Goal: Task Accomplishment & Management: Use online tool/utility

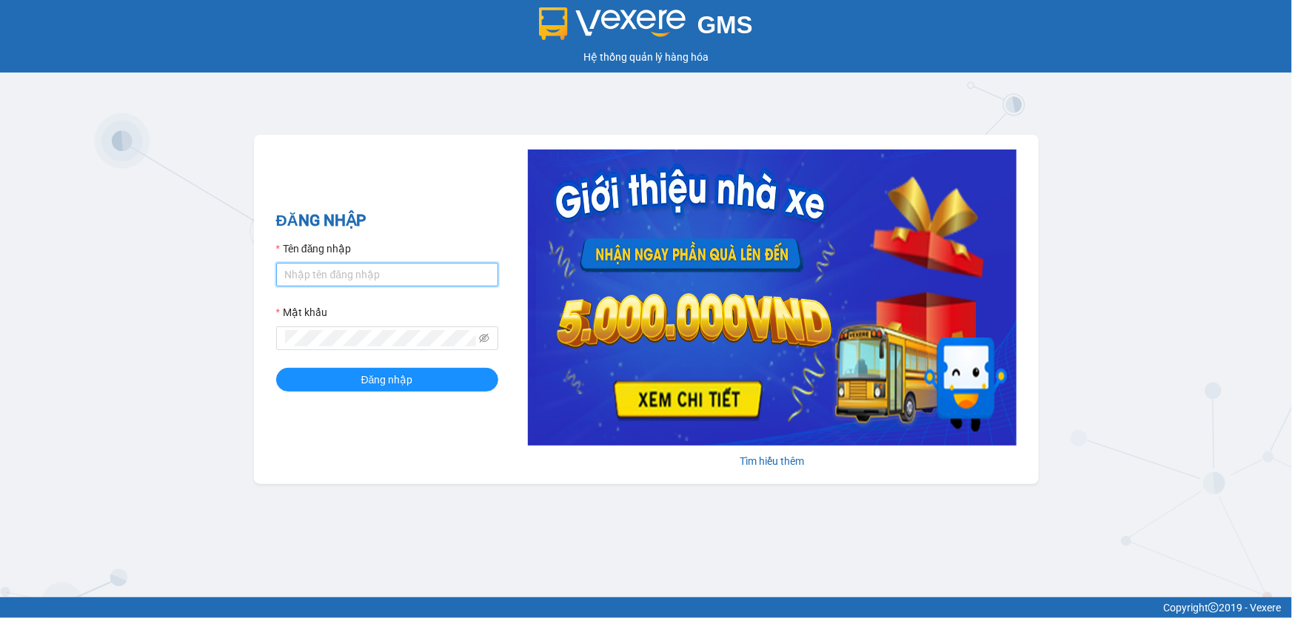
click at [364, 274] on input "Tên đăng nhập" at bounding box center [387, 275] width 222 height 24
type input "nttho.hhg"
click at [276, 368] on button "Đăng nhập" at bounding box center [387, 380] width 222 height 24
click at [481, 340] on icon "eye-invisible" at bounding box center [484, 338] width 10 height 9
click at [276, 368] on button "Đăng nhập" at bounding box center [387, 380] width 222 height 24
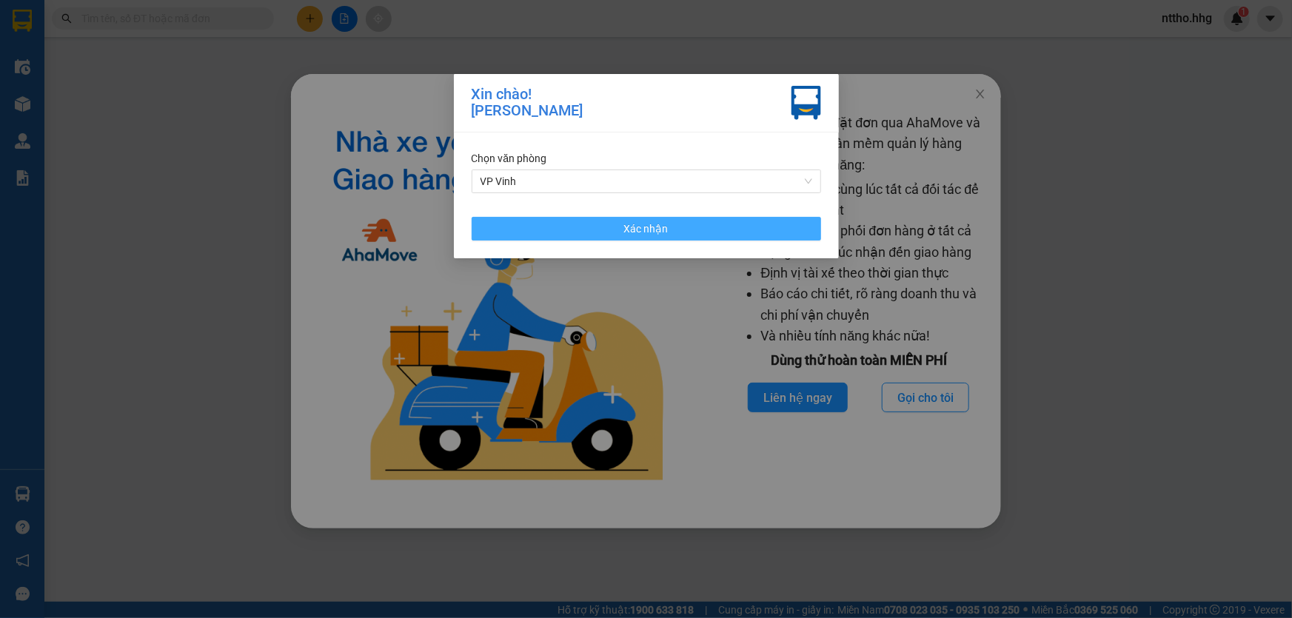
click at [702, 229] on button "Xác nhận" at bounding box center [647, 229] width 350 height 24
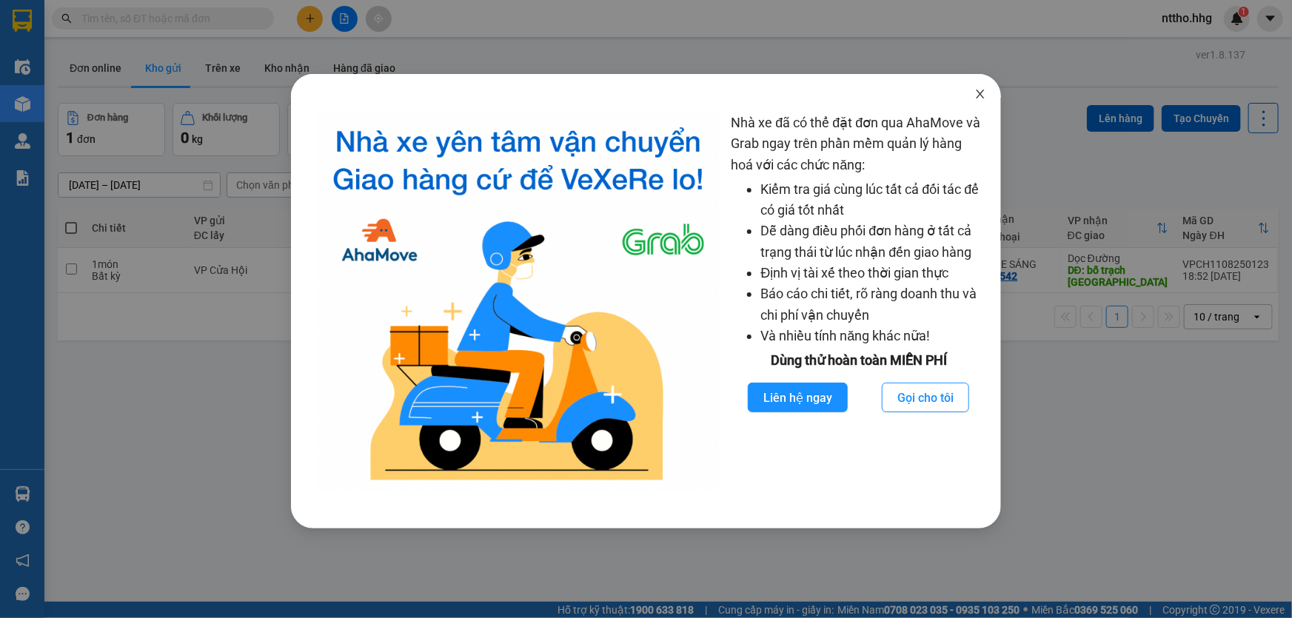
click at [981, 94] on icon "close" at bounding box center [981, 94] width 8 height 9
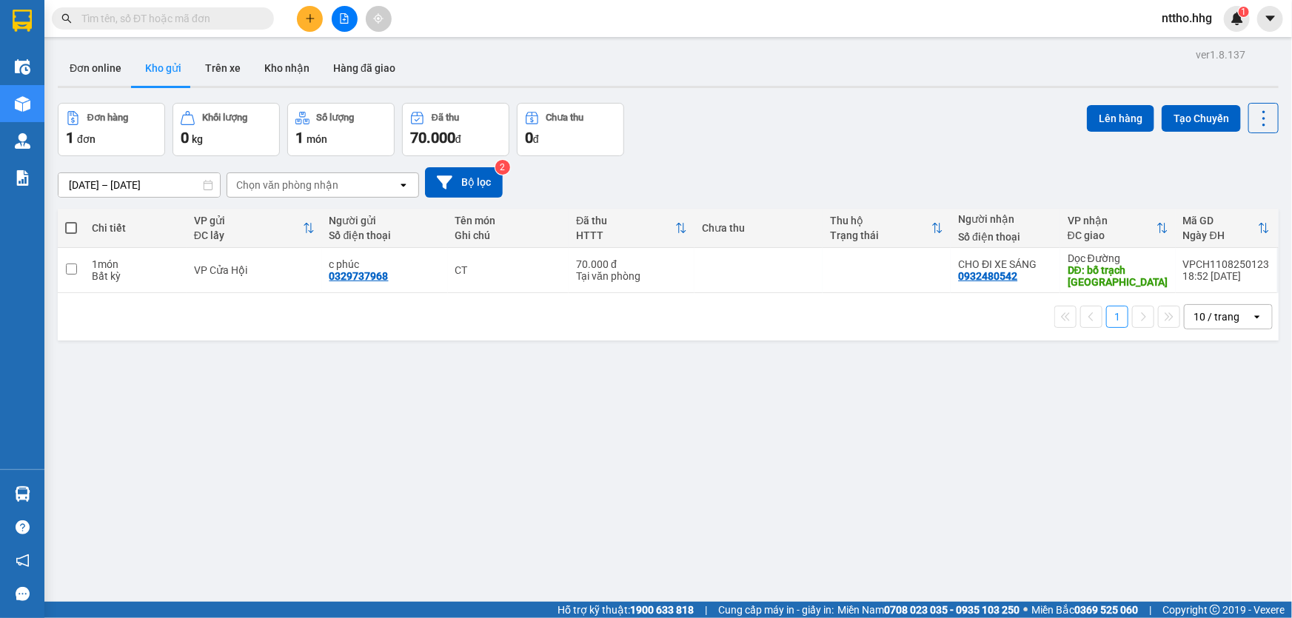
click at [341, 11] on button at bounding box center [345, 19] width 26 height 26
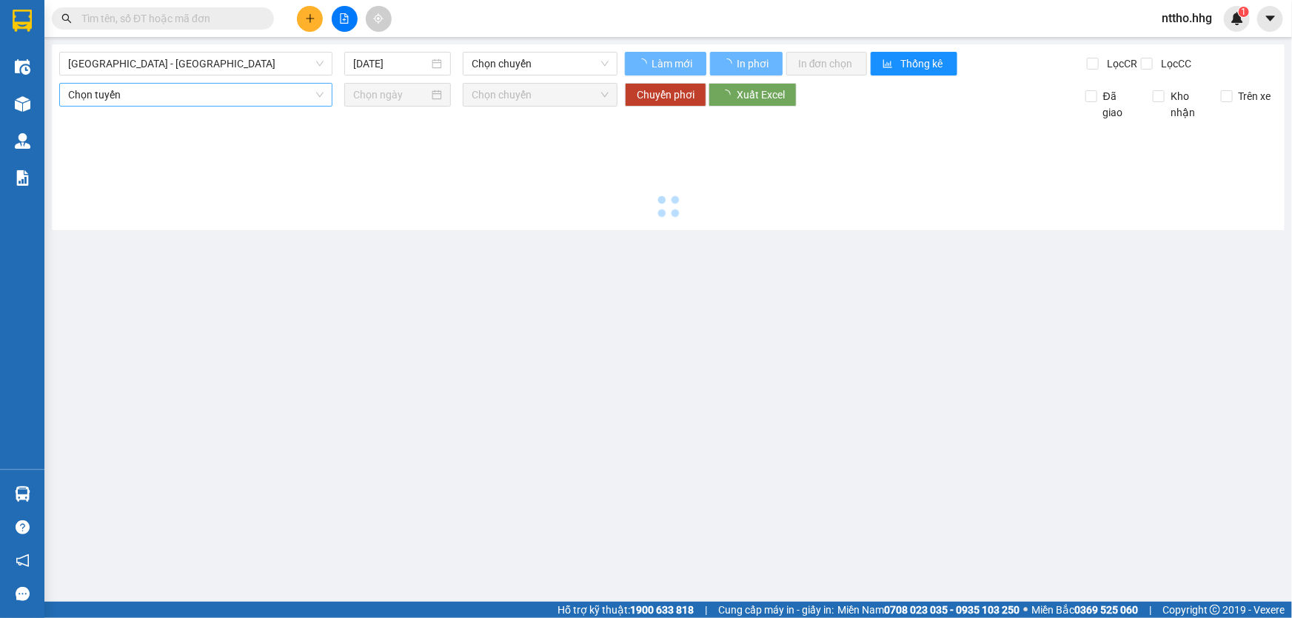
type input "[DATE]"
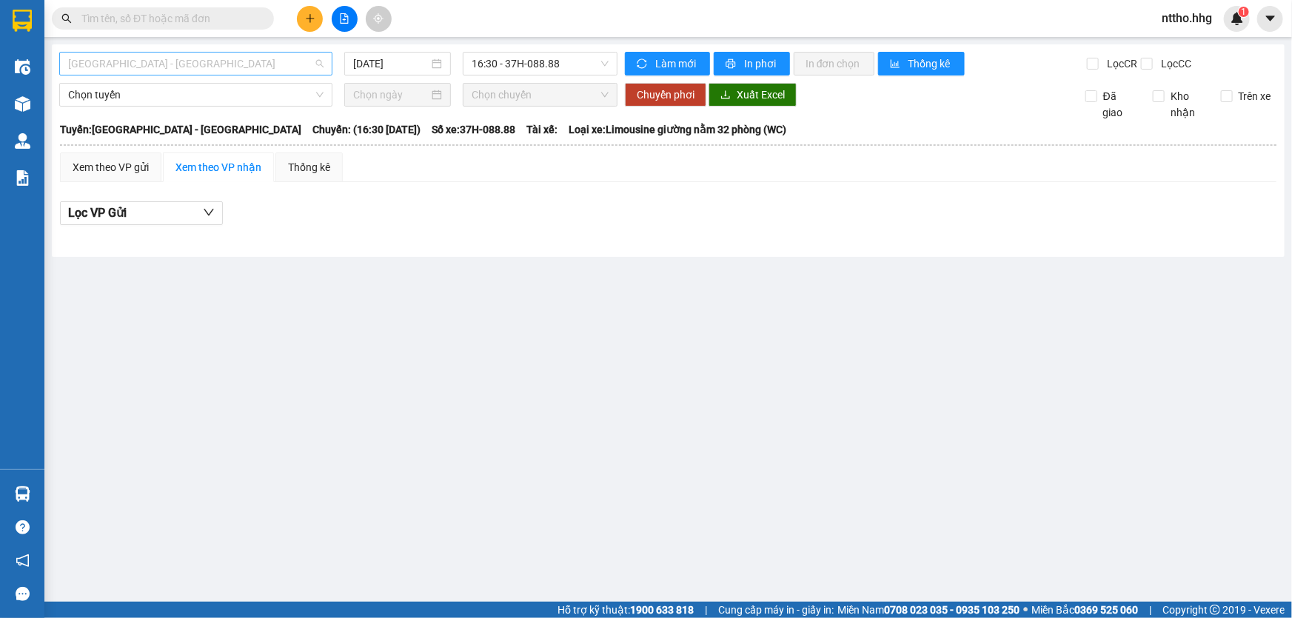
click at [226, 63] on span "[GEOGRAPHIC_DATA] - [GEOGRAPHIC_DATA]" at bounding box center [195, 64] width 255 height 22
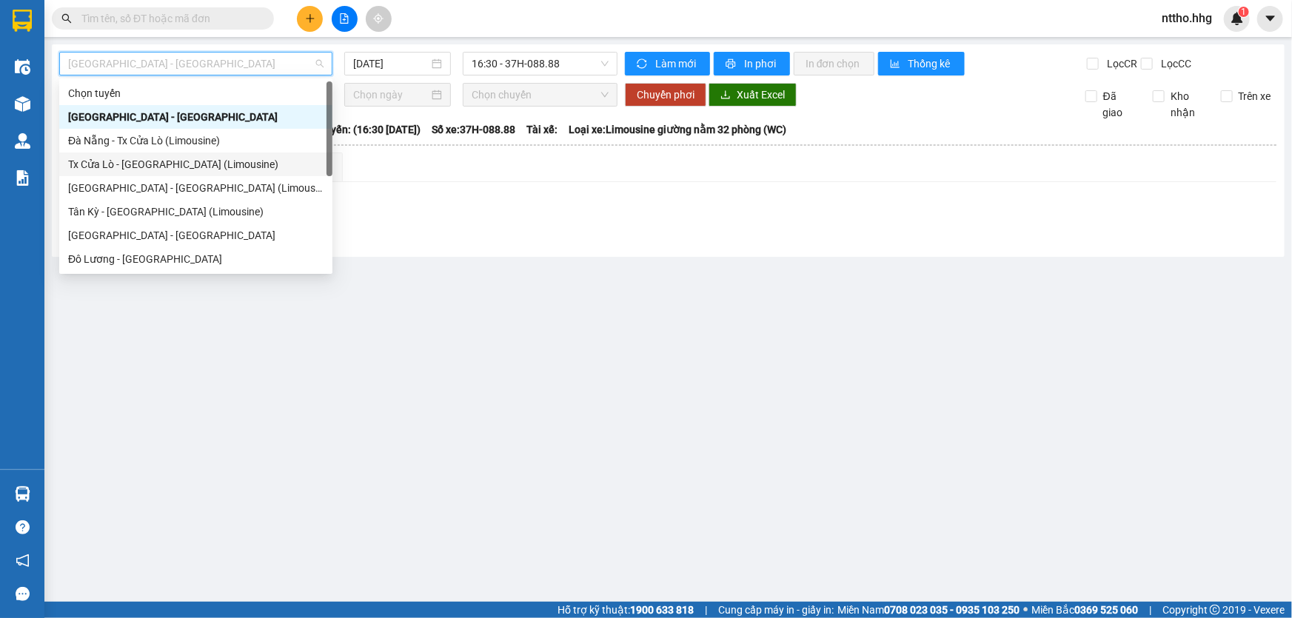
click at [118, 161] on div "Tx Cửa Lò - [GEOGRAPHIC_DATA] (Limousine)" at bounding box center [195, 164] width 255 height 16
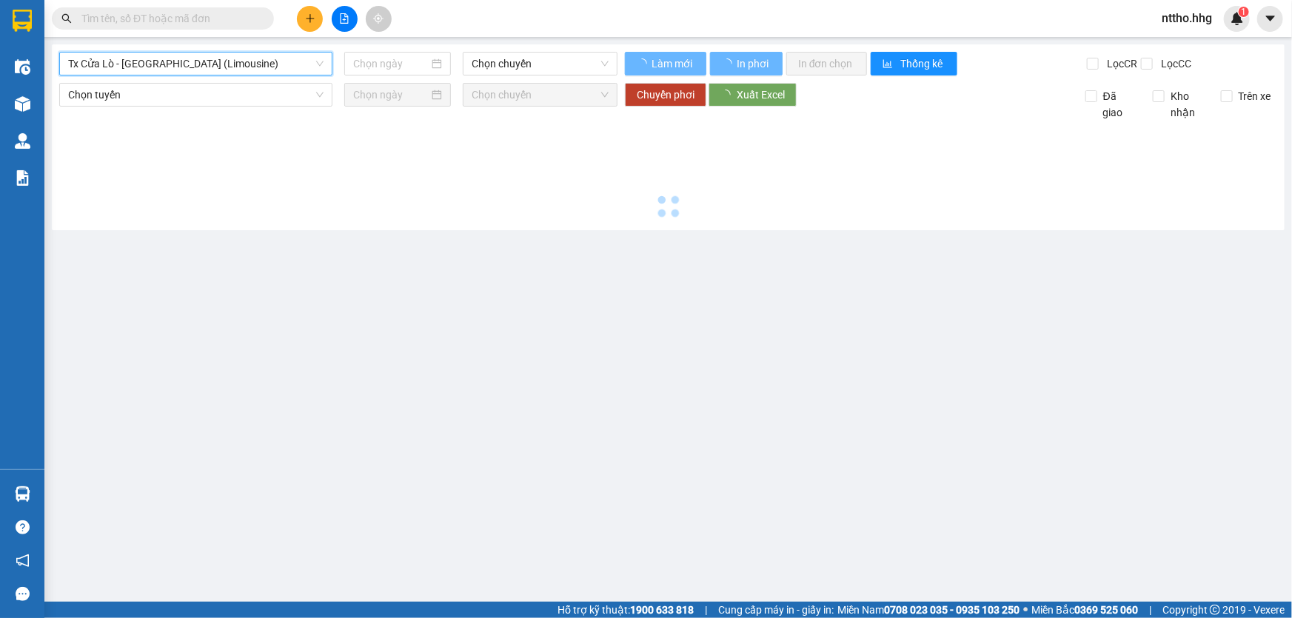
type input "[DATE]"
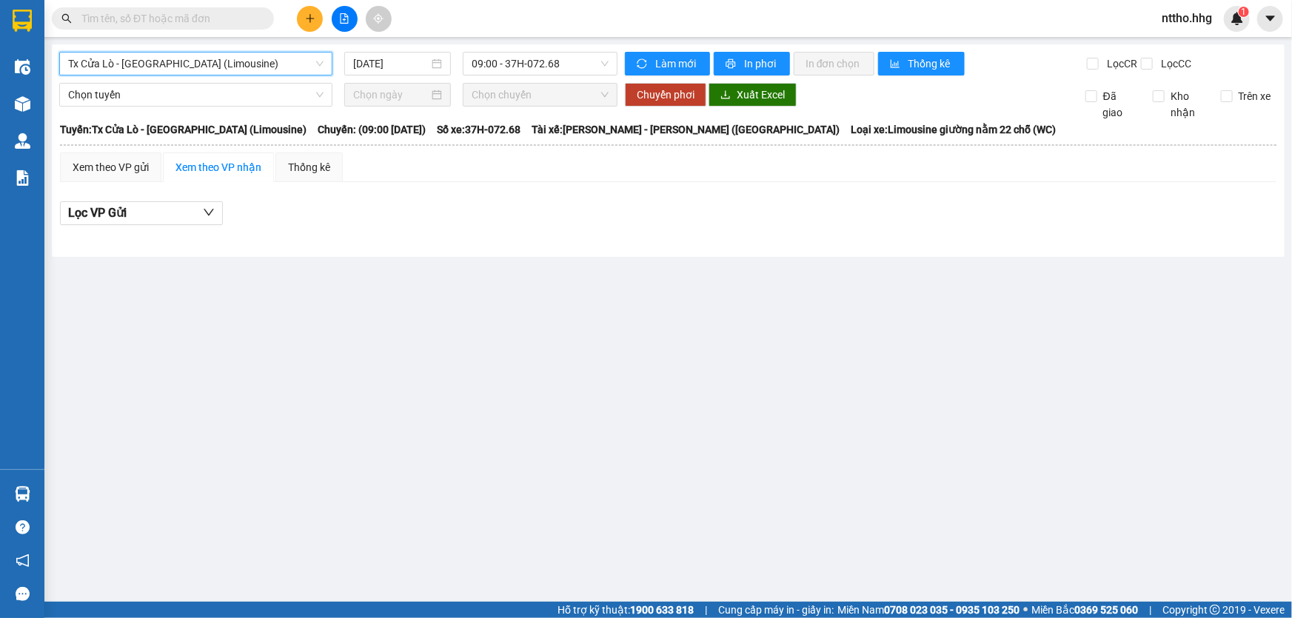
click at [184, 51] on div "Tx Cửa Lò - [GEOGRAPHIC_DATA] (Limousine) Tx [GEOGRAPHIC_DATA] - [GEOGRAPHIC_DA…" at bounding box center [668, 150] width 1233 height 213
click at [175, 60] on span "Tx Cửa Lò - [GEOGRAPHIC_DATA] (Limousine)" at bounding box center [195, 64] width 255 height 22
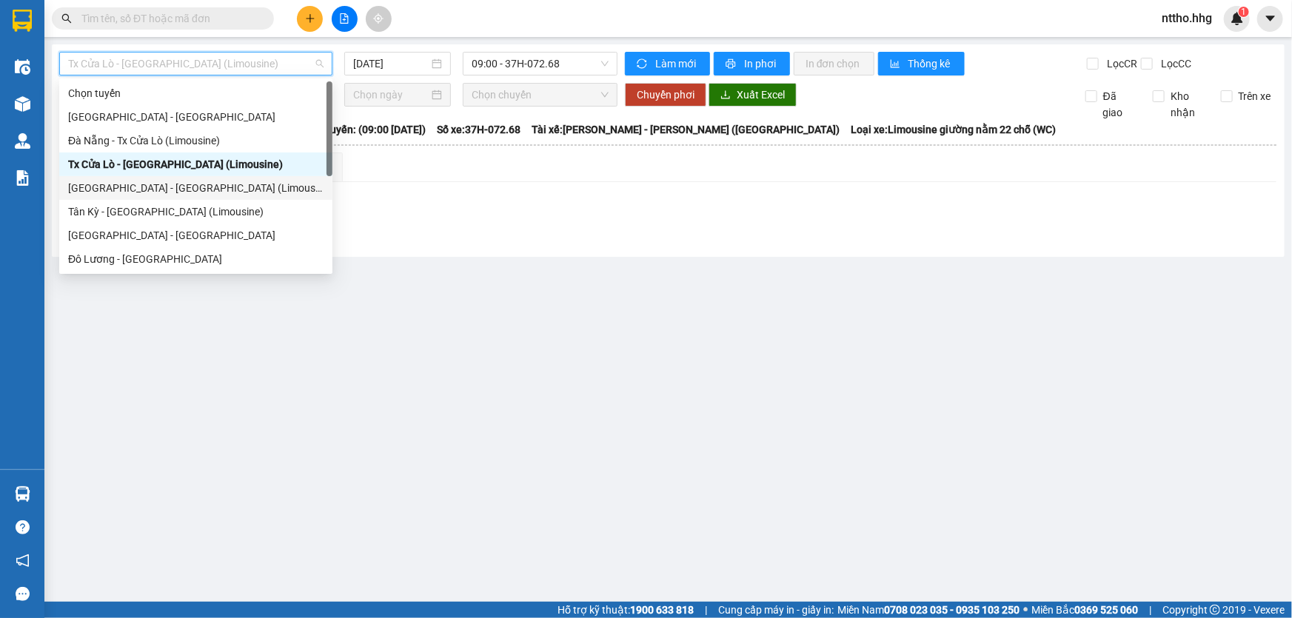
click at [130, 190] on div "[GEOGRAPHIC_DATA] - [GEOGRAPHIC_DATA] (Limousine)" at bounding box center [195, 188] width 255 height 16
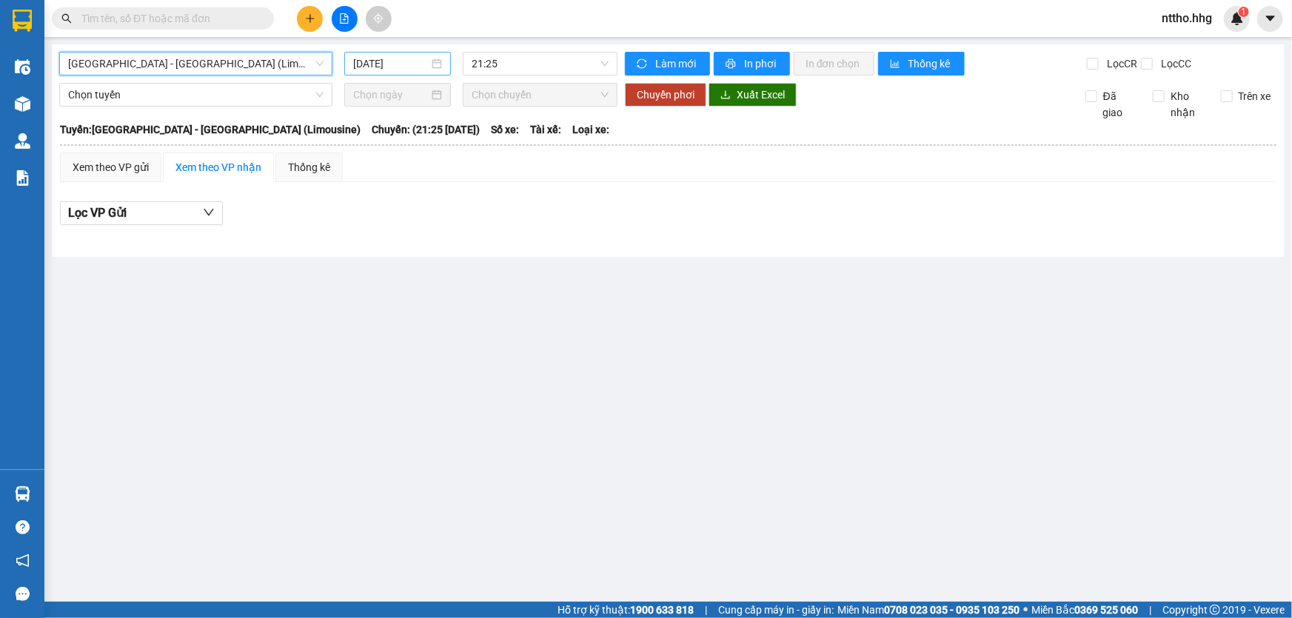
click at [385, 59] on input "[DATE]" at bounding box center [391, 64] width 76 height 16
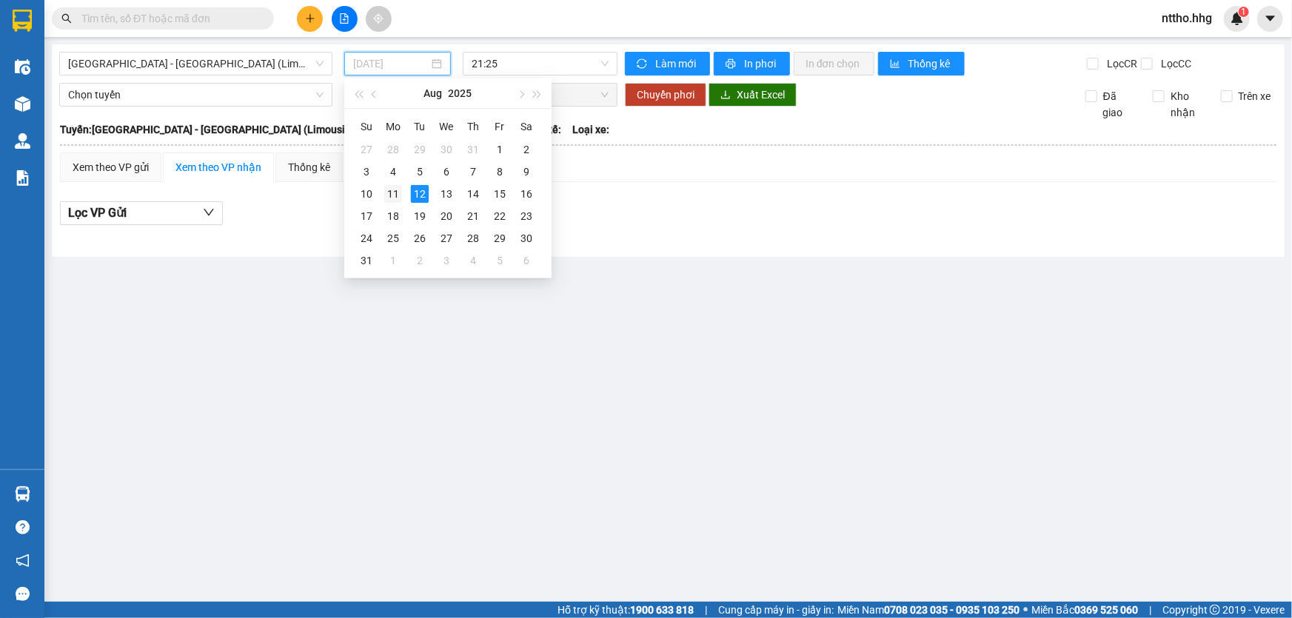
click at [385, 194] on div "11" at bounding box center [393, 194] width 18 height 18
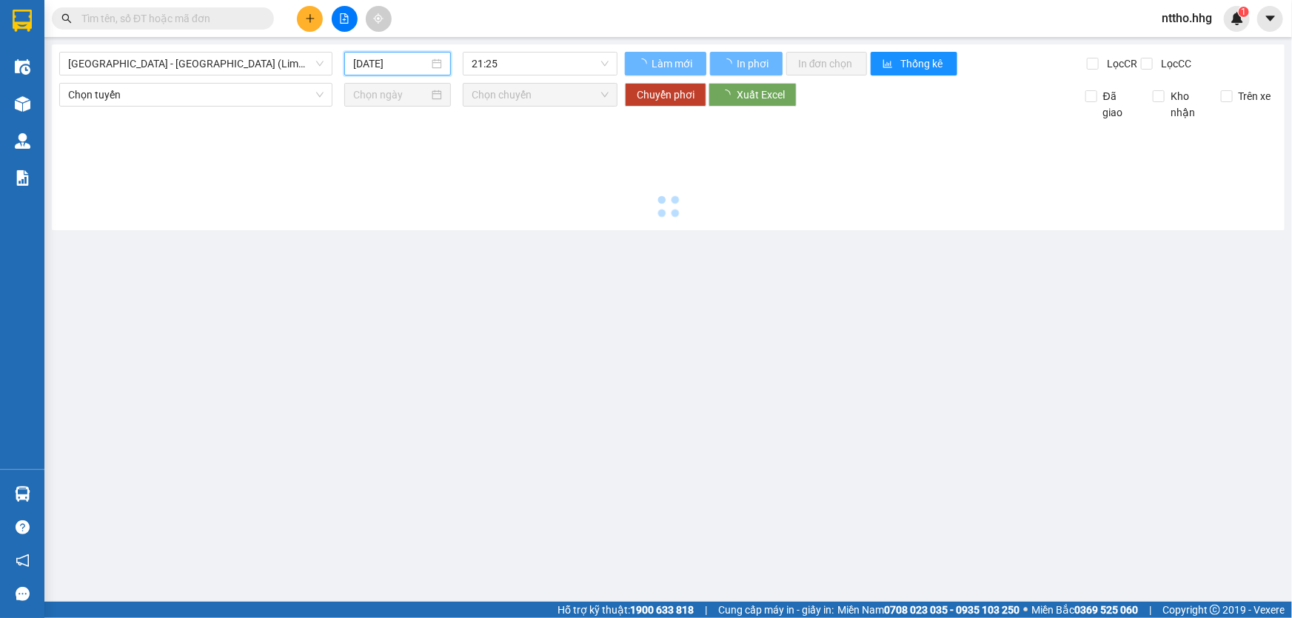
type input "[DATE]"
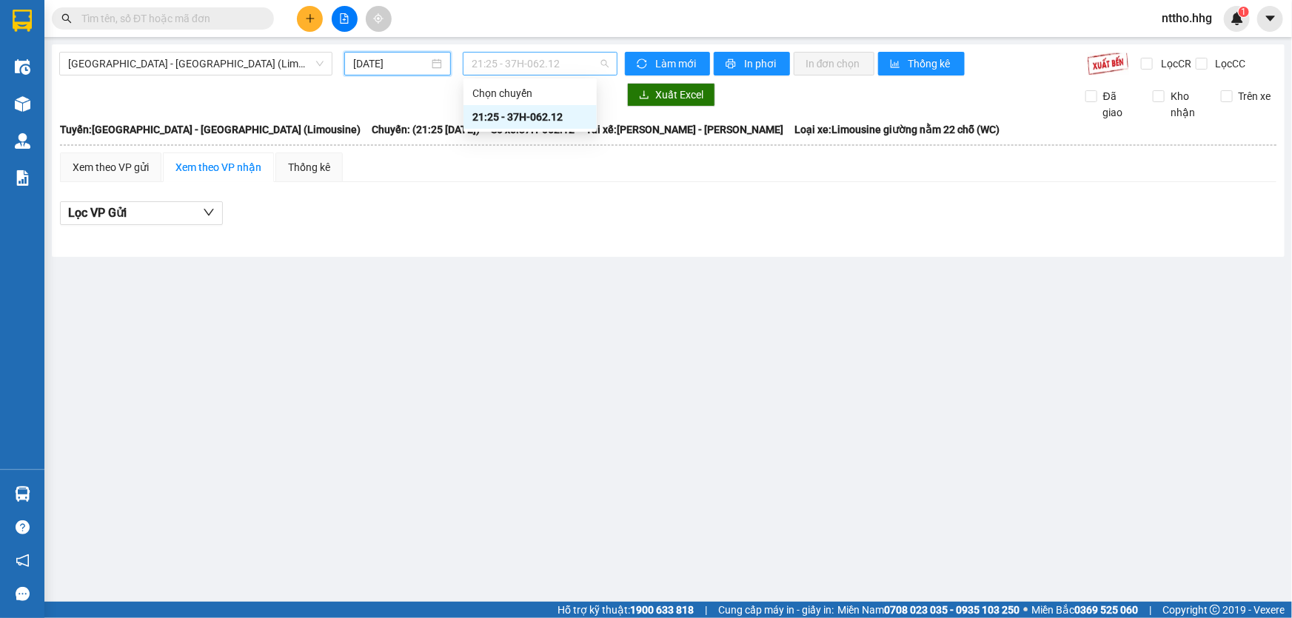
click at [554, 65] on span "21:25 - 37H-062.12" at bounding box center [540, 64] width 137 height 22
click at [270, 61] on span "[GEOGRAPHIC_DATA] - [GEOGRAPHIC_DATA] (Limousine)" at bounding box center [195, 64] width 255 height 22
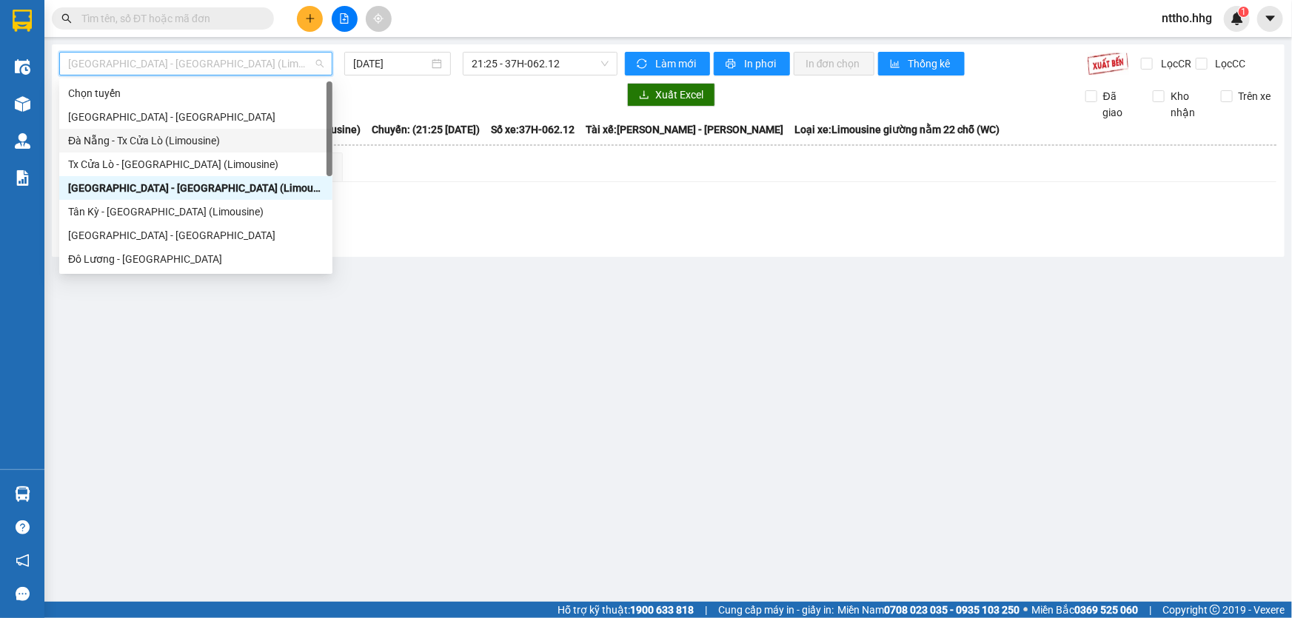
click at [126, 141] on div "Đà Nẵng - Tx Cửa Lò (Limousine)" at bounding box center [195, 141] width 255 height 16
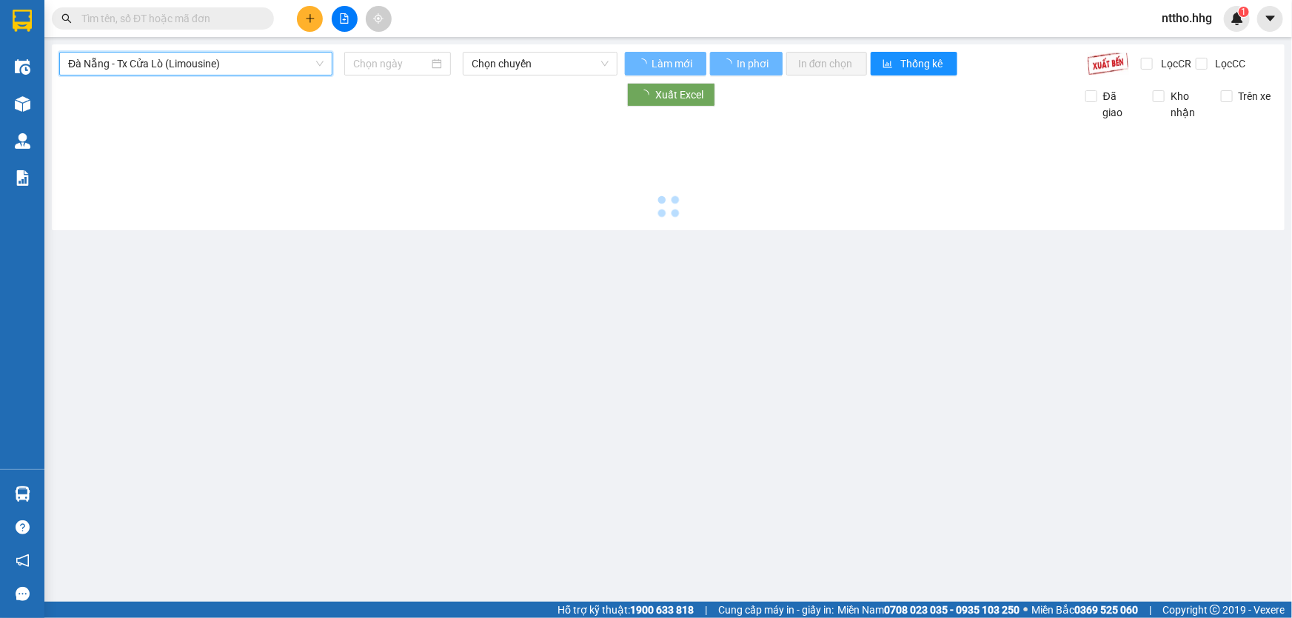
type input "[DATE]"
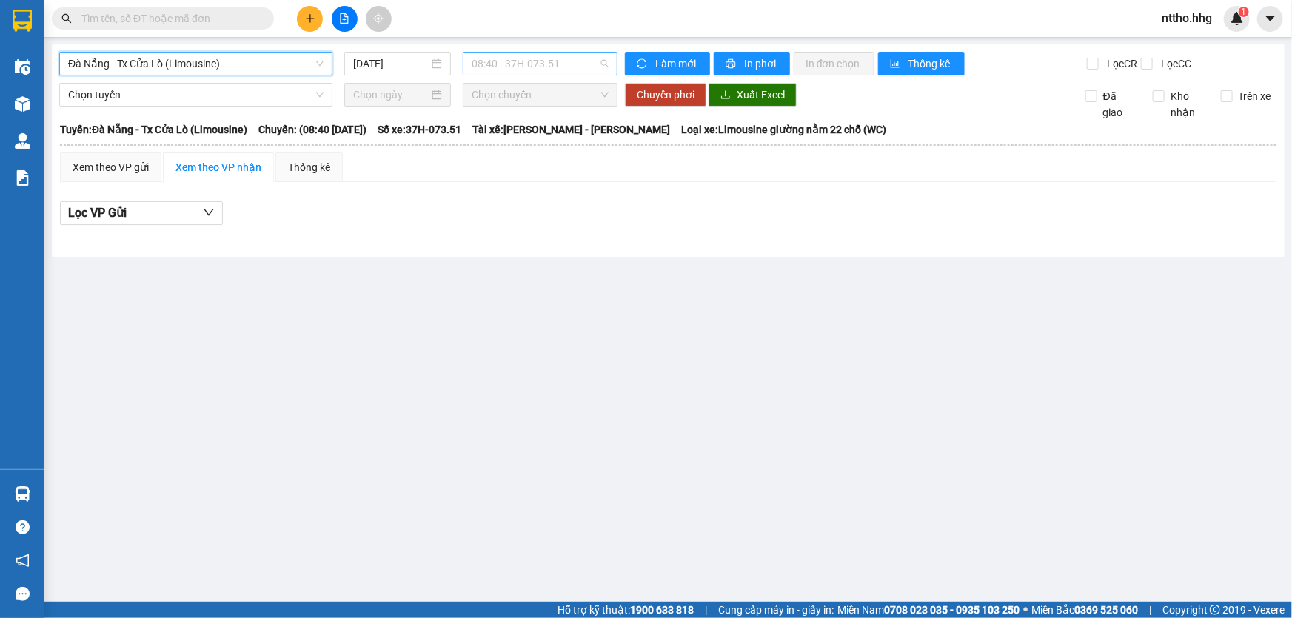
click at [552, 62] on span "08:40 - 37H-073.51" at bounding box center [540, 64] width 137 height 22
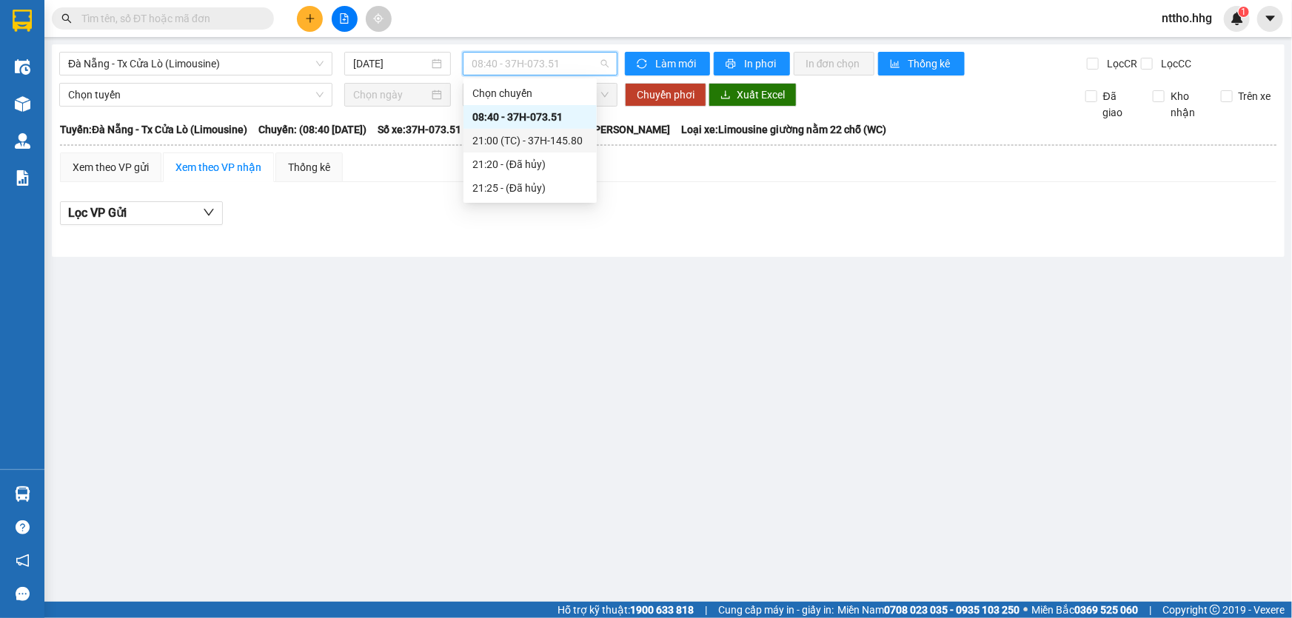
click at [567, 145] on div "21:00 (TC) - 37H-145.80" at bounding box center [530, 141] width 116 height 16
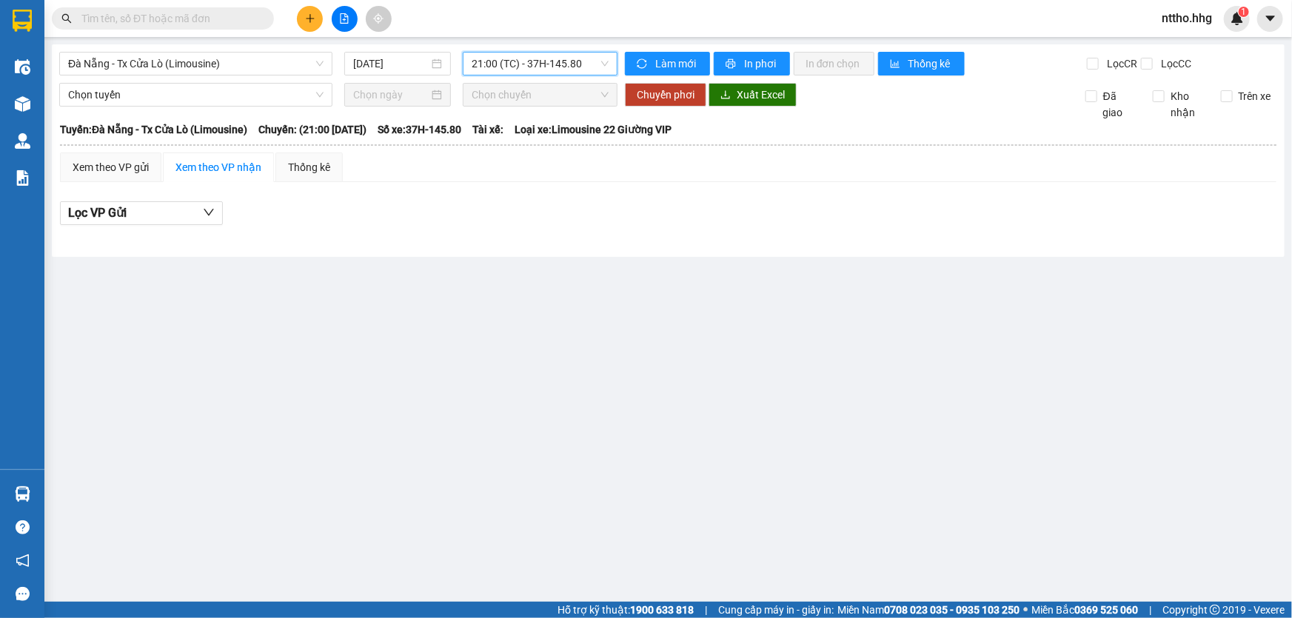
click at [560, 70] on span "21:00 (TC) - 37H-145.80" at bounding box center [540, 64] width 137 height 22
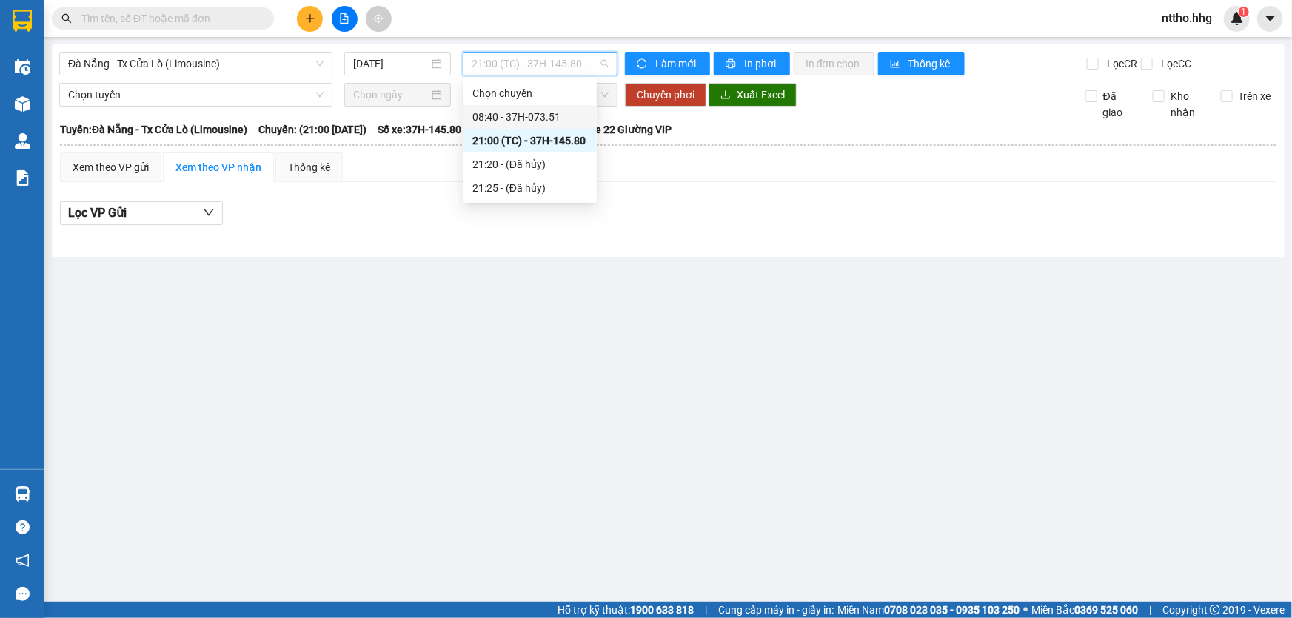
click at [545, 124] on div "08:40 - 37H-073.51" at bounding box center [530, 117] width 116 height 16
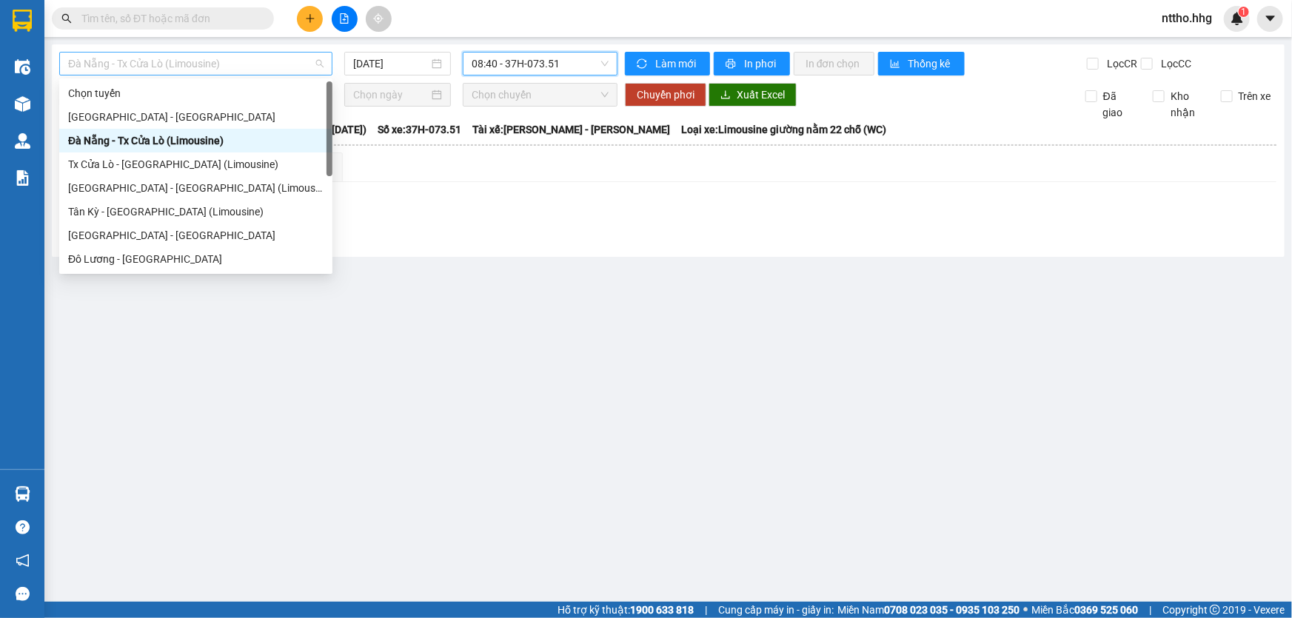
click at [193, 55] on span "Đà Nẵng - Tx Cửa Lò (Limousine)" at bounding box center [195, 64] width 255 height 22
click at [157, 190] on div "[GEOGRAPHIC_DATA] - [GEOGRAPHIC_DATA] (Limousine)" at bounding box center [195, 188] width 255 height 16
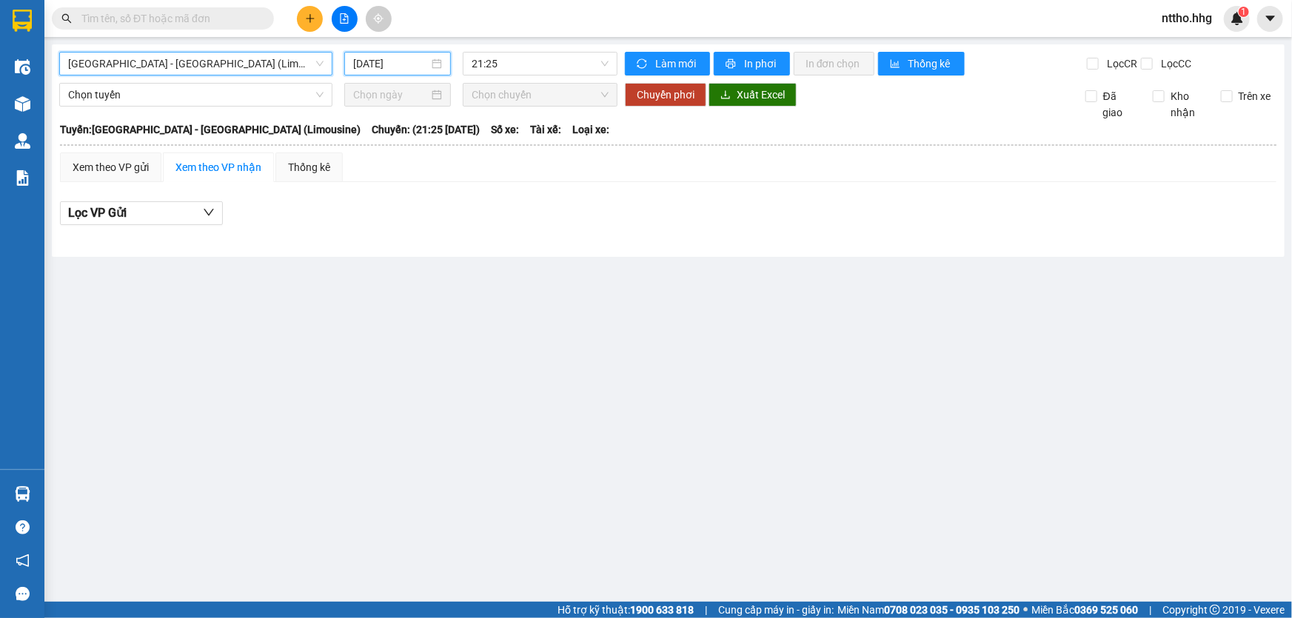
click at [371, 58] on input "[DATE]" at bounding box center [391, 64] width 76 height 16
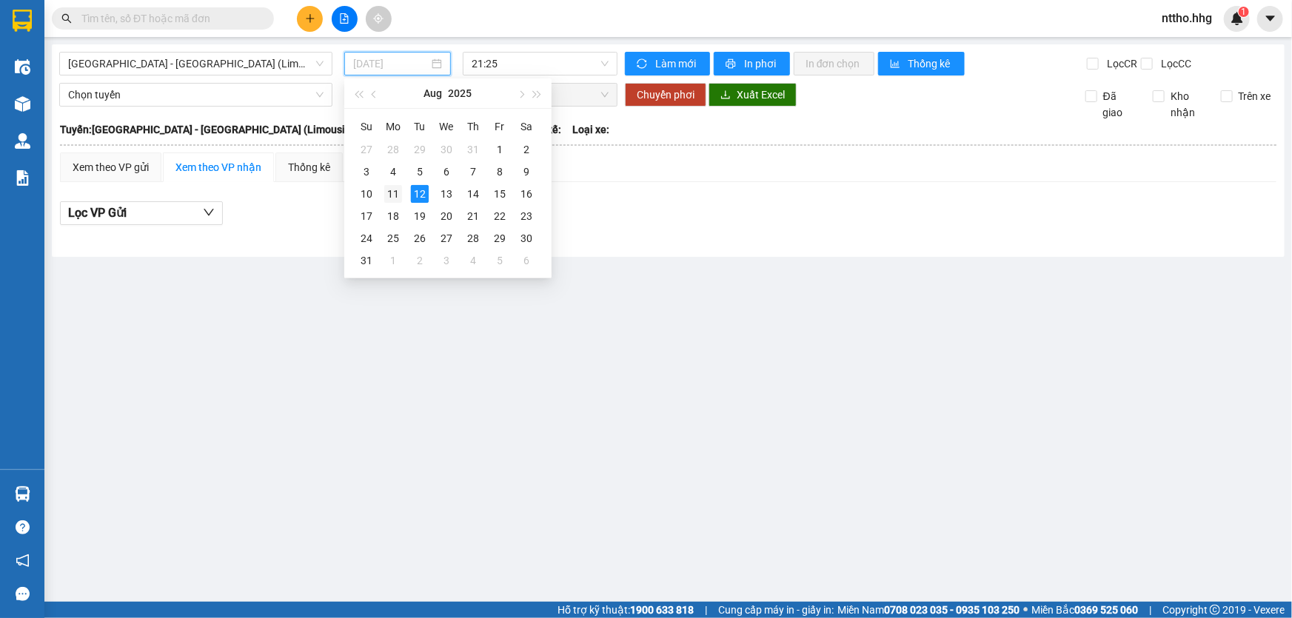
click at [399, 193] on div "11" at bounding box center [393, 194] width 18 height 18
type input "[DATE]"
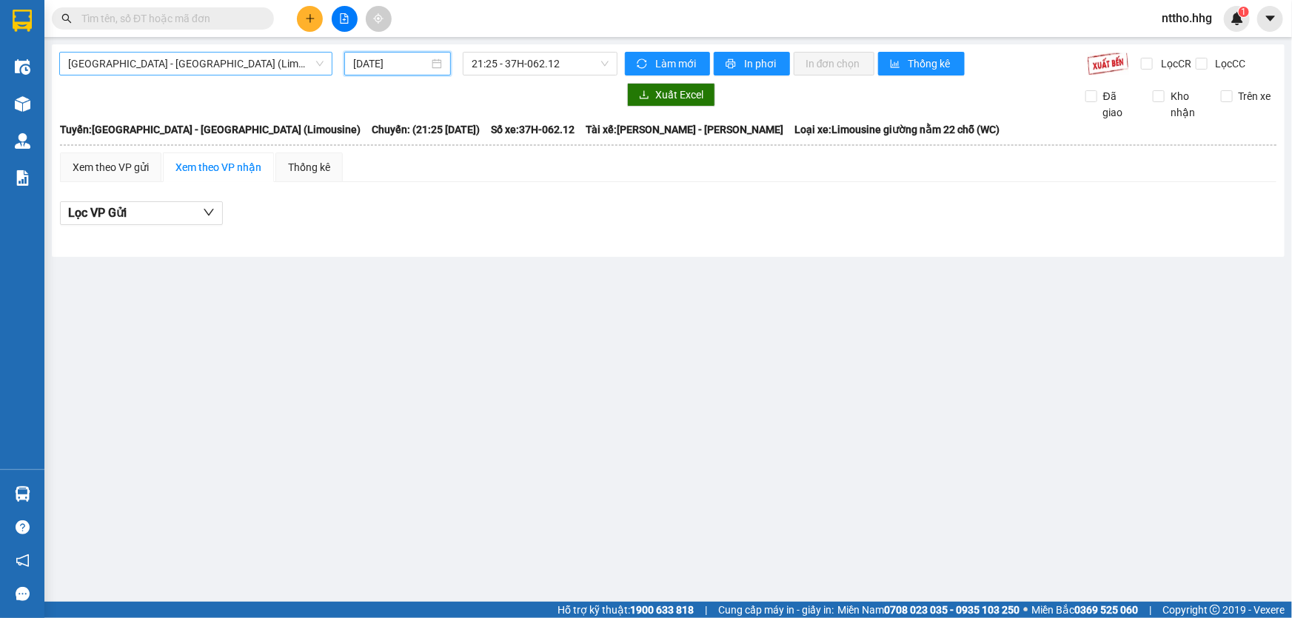
click at [141, 66] on span "[GEOGRAPHIC_DATA] - [GEOGRAPHIC_DATA] (Limousine)" at bounding box center [195, 64] width 255 height 22
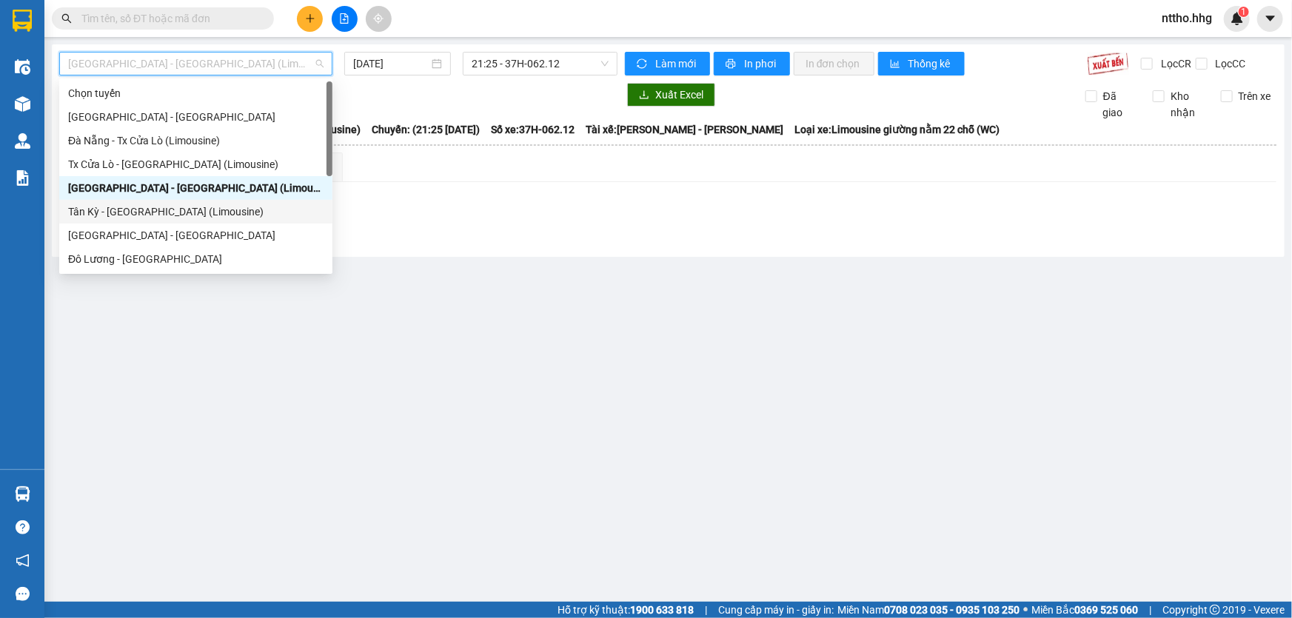
scroll to position [67, 0]
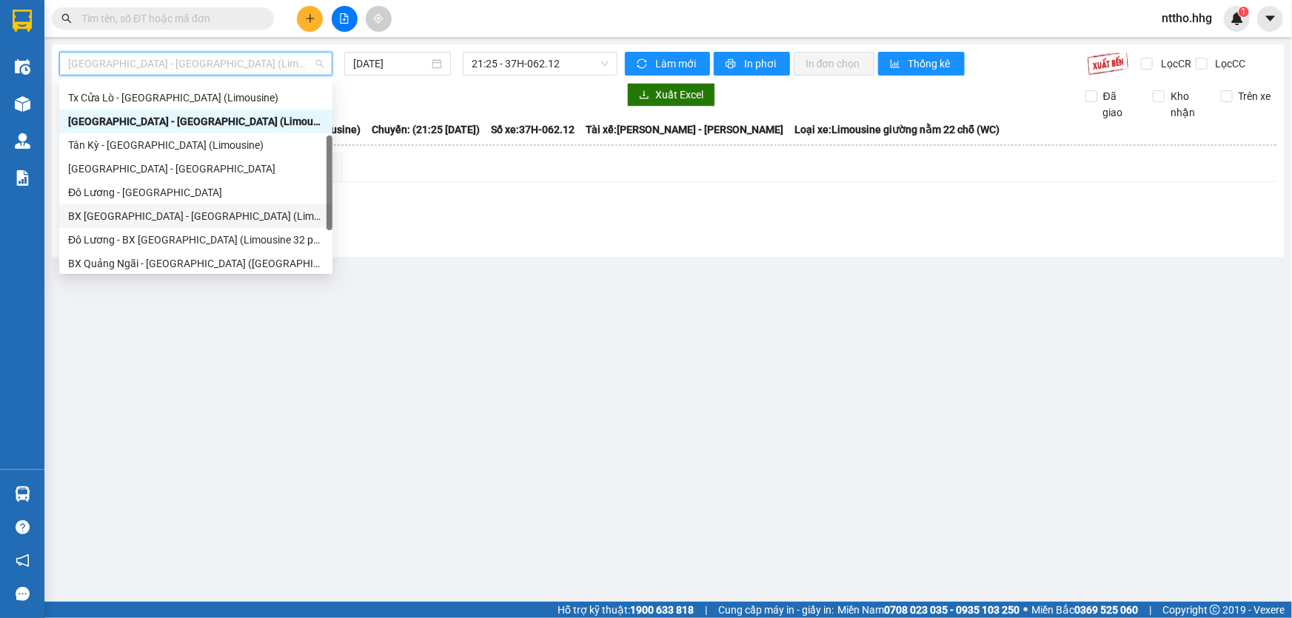
click at [177, 209] on div "BX [GEOGRAPHIC_DATA] - [GEOGRAPHIC_DATA] (Limosine 32 phòng)" at bounding box center [195, 216] width 255 height 16
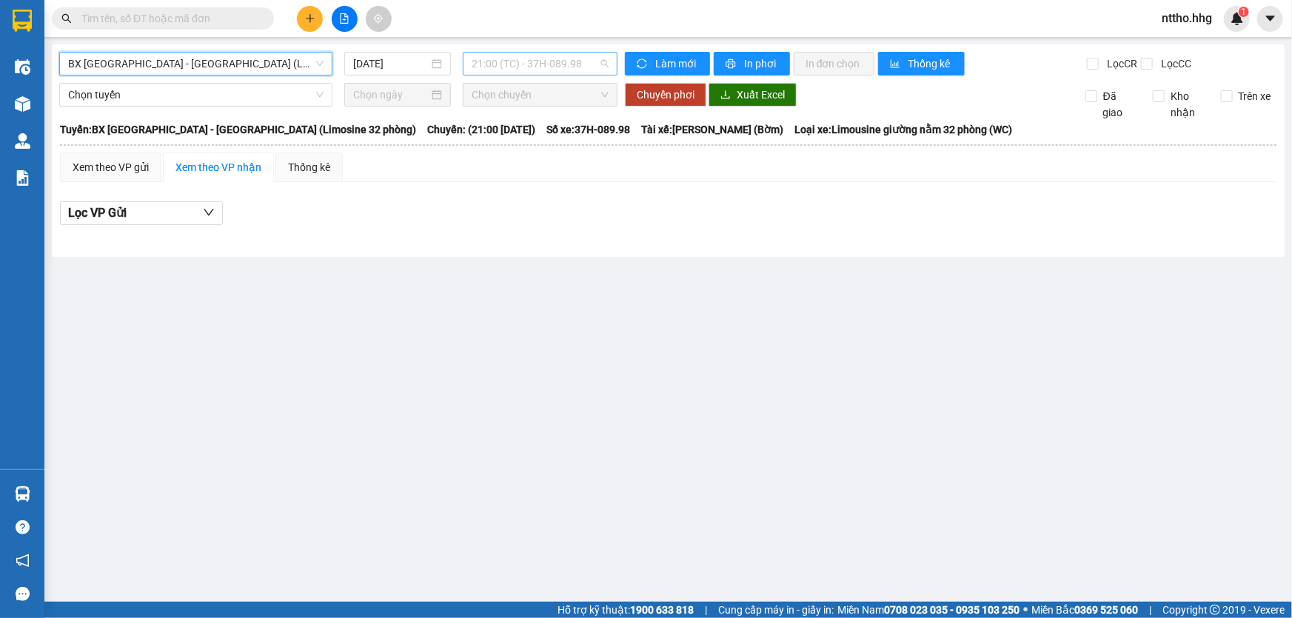
click at [587, 64] on span "21:00 (TC) - 37H-089.98" at bounding box center [540, 64] width 137 height 22
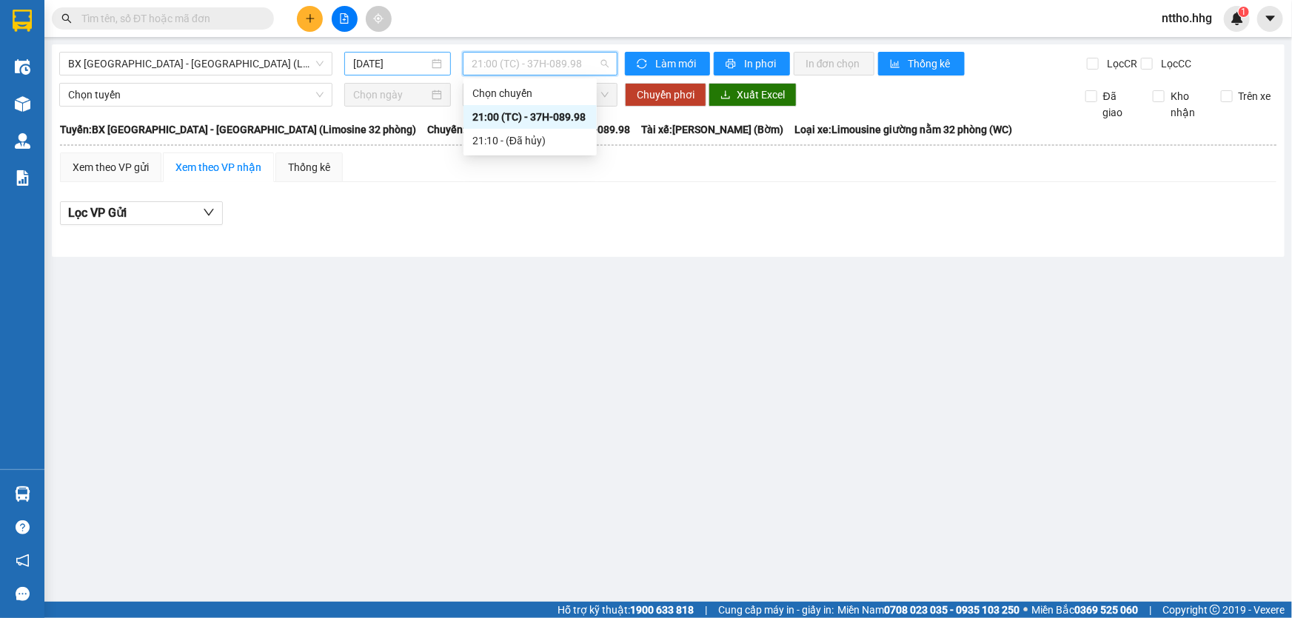
click at [399, 59] on input "[DATE]" at bounding box center [391, 64] width 76 height 16
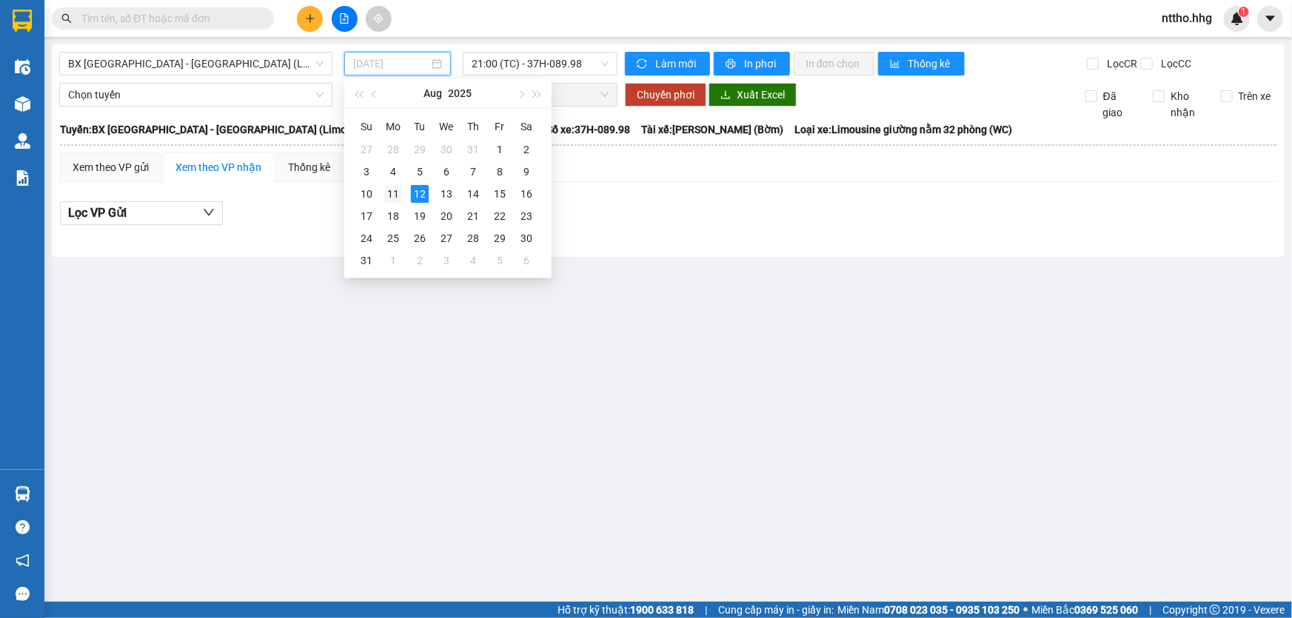
click at [399, 194] on div "11" at bounding box center [393, 194] width 18 height 18
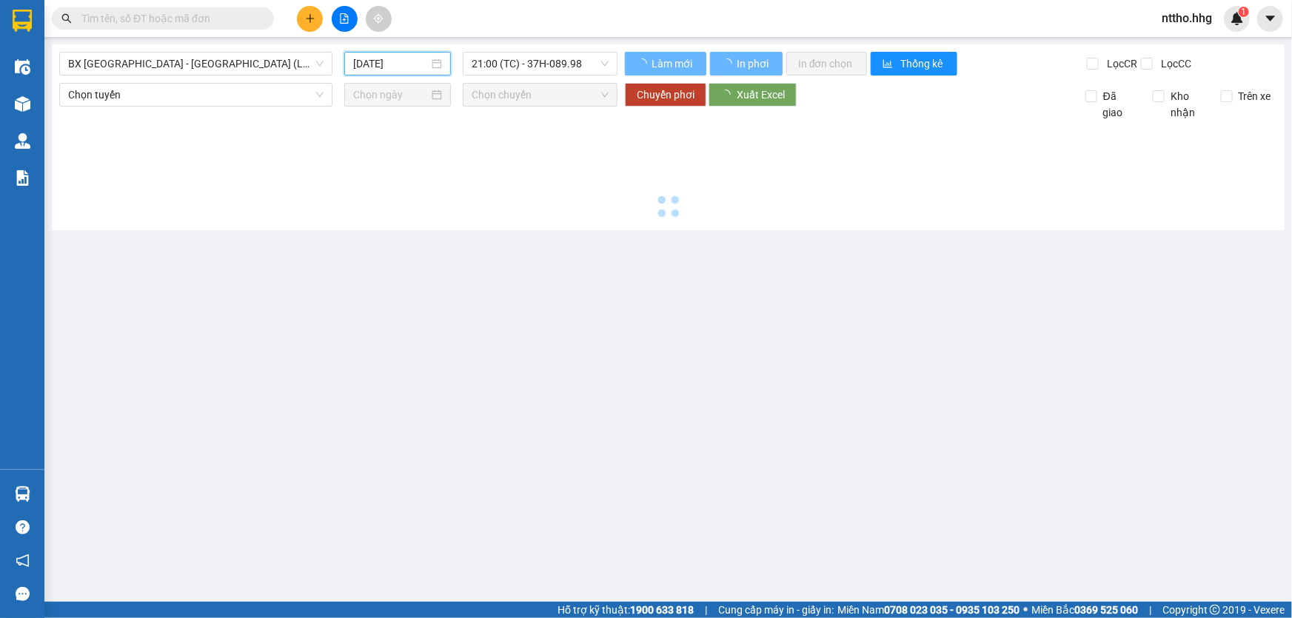
type input "[DATE]"
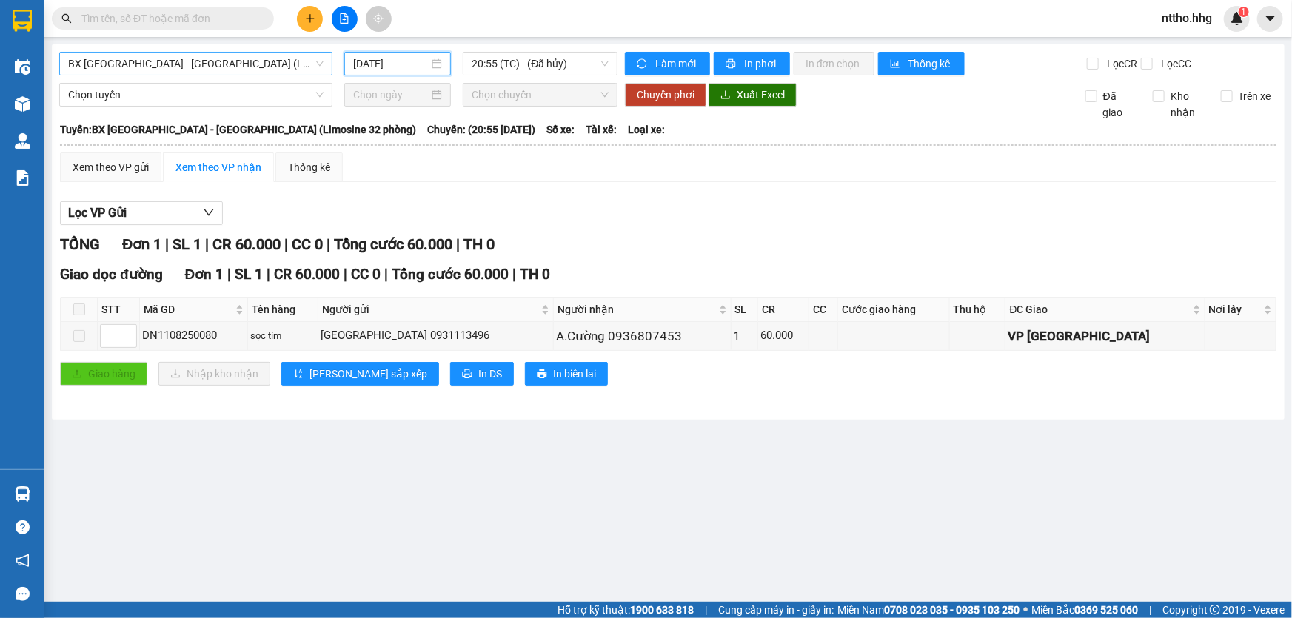
click at [229, 65] on span "BX [GEOGRAPHIC_DATA] - [GEOGRAPHIC_DATA] (Limosine 32 phòng)" at bounding box center [195, 64] width 255 height 22
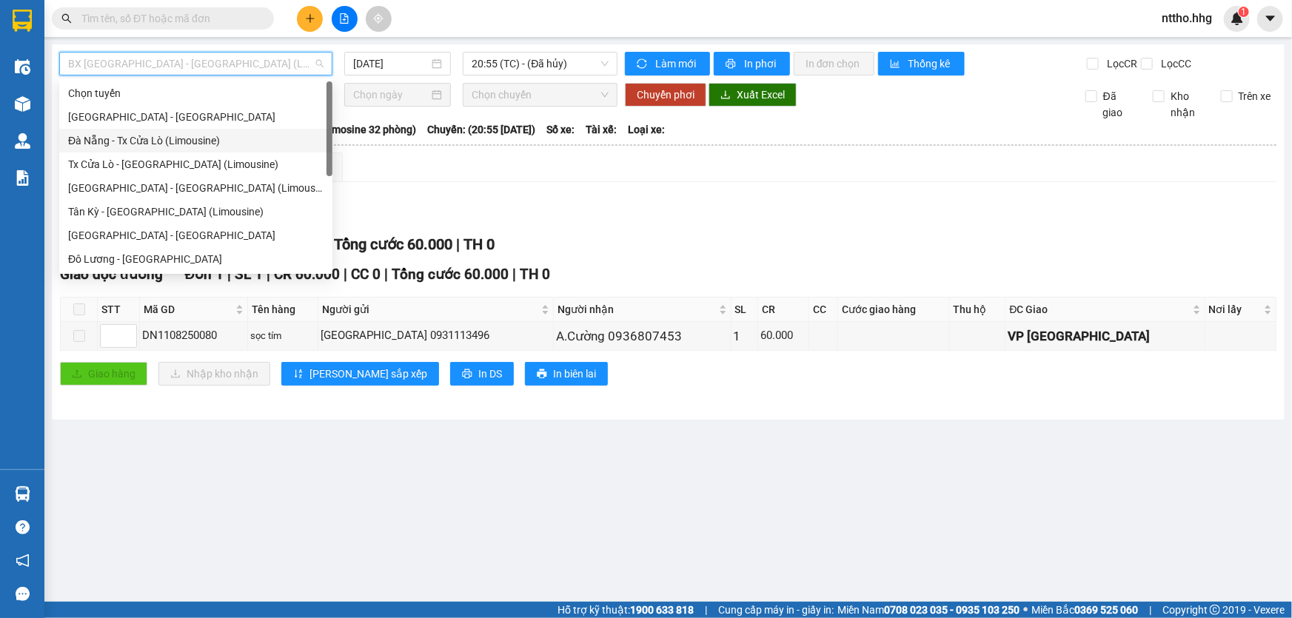
click at [118, 137] on div "Đà Nẵng - Tx Cửa Lò (Limousine)" at bounding box center [195, 141] width 255 height 16
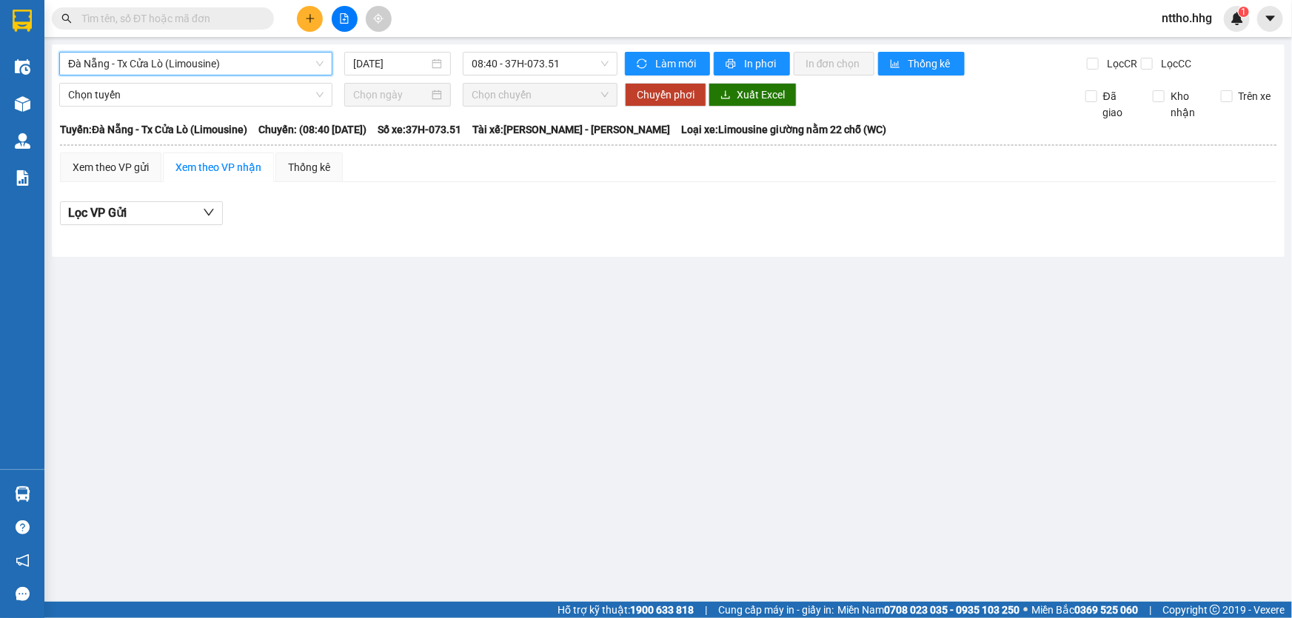
click at [392, 48] on div "[GEOGRAPHIC_DATA] - Tx Cửa Lò ([GEOGRAPHIC_DATA]) [GEOGRAPHIC_DATA] - Tx Cửa Lò…" at bounding box center [668, 150] width 1233 height 213
click at [394, 56] on input "[DATE]" at bounding box center [391, 64] width 76 height 16
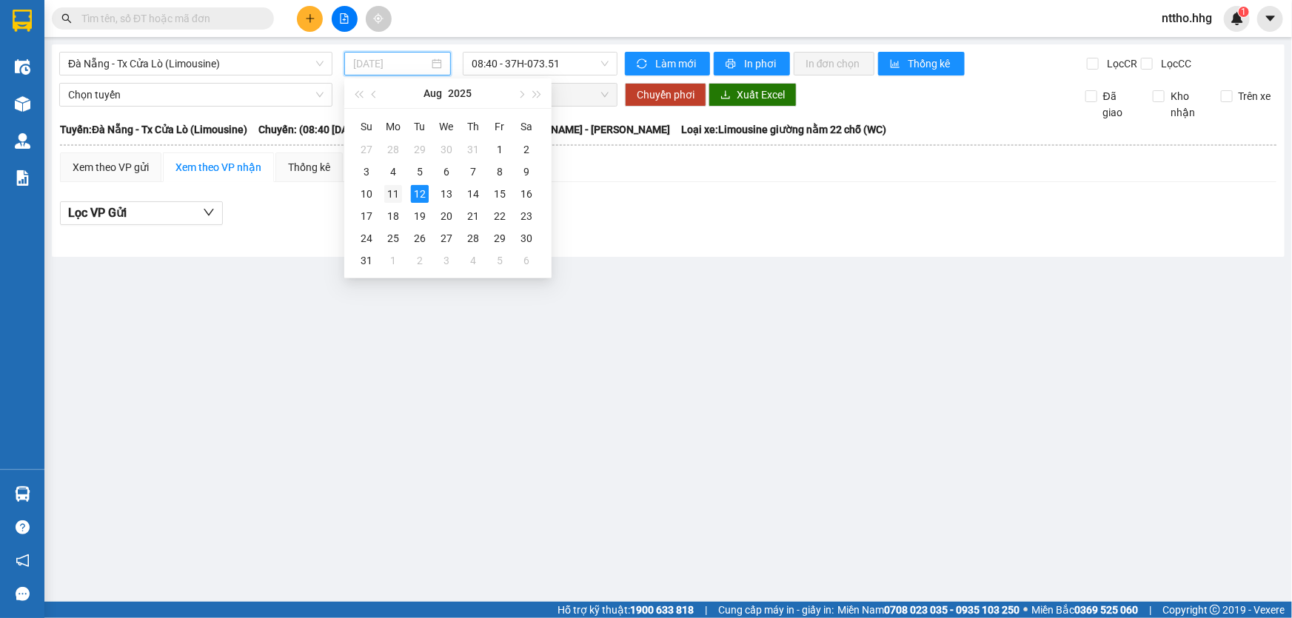
click at [394, 200] on div "11" at bounding box center [393, 194] width 18 height 18
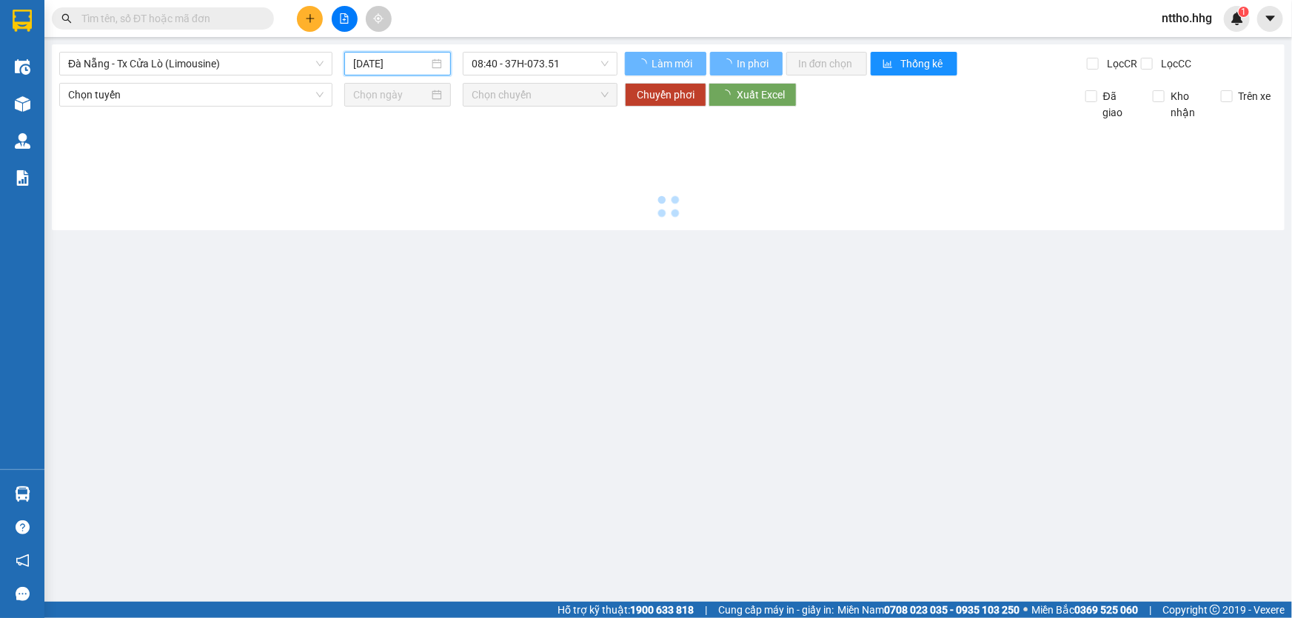
type input "[DATE]"
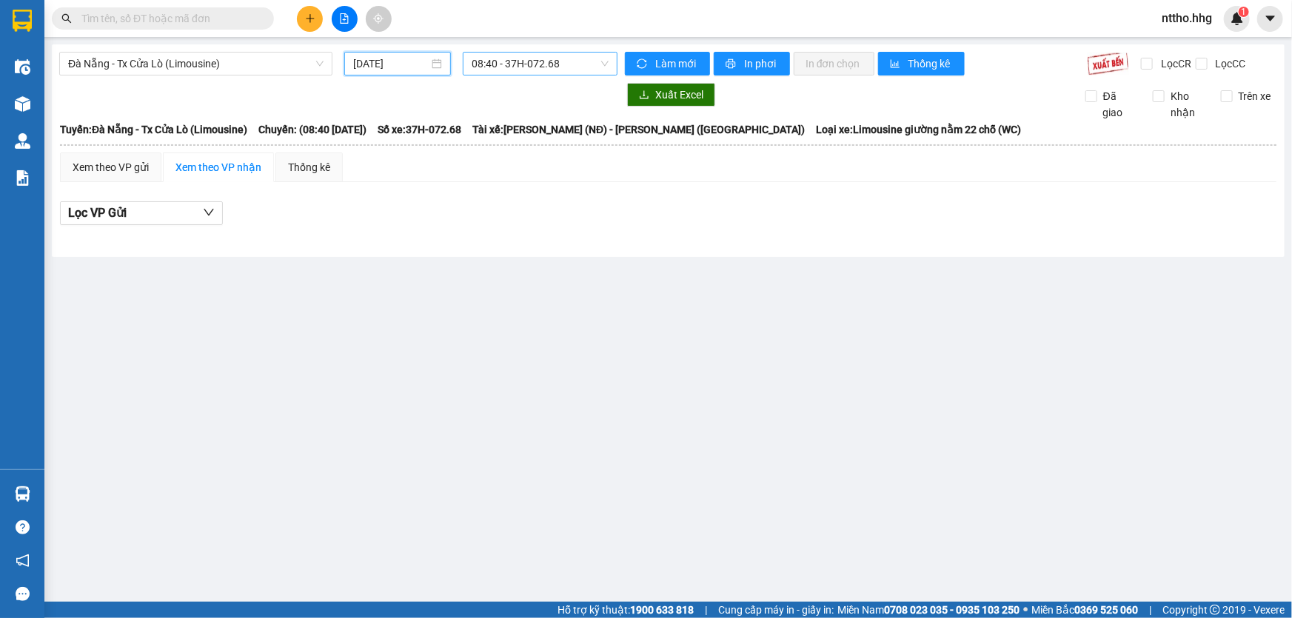
click at [561, 68] on span "08:40 - 37H-072.68" at bounding box center [540, 64] width 137 height 22
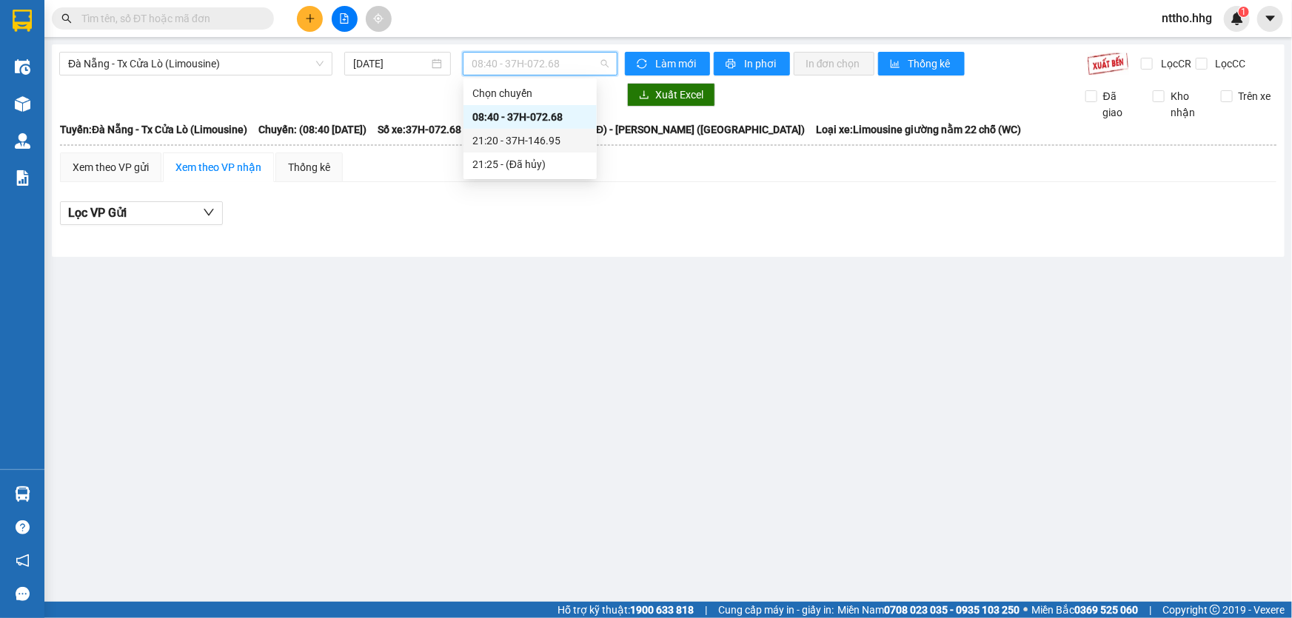
click at [547, 138] on div "21:20 - 37H-146.95" at bounding box center [530, 141] width 116 height 16
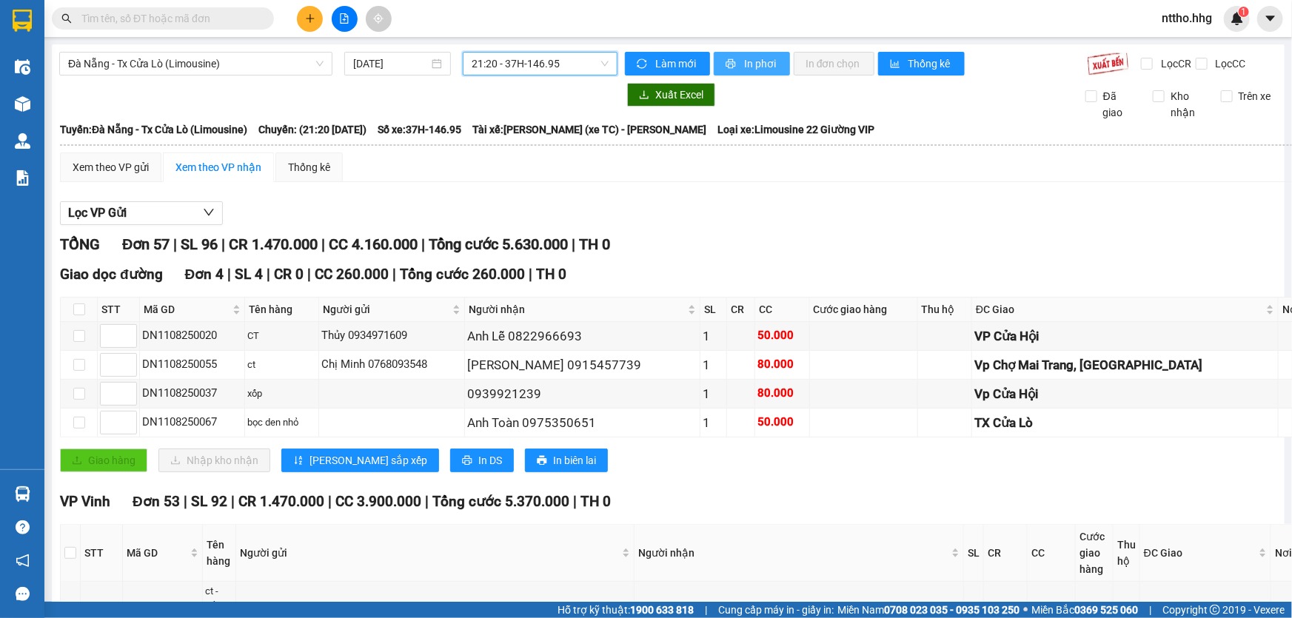
click at [751, 64] on span "In phơi" at bounding box center [761, 64] width 34 height 16
